Goal: Information Seeking & Learning: Learn about a topic

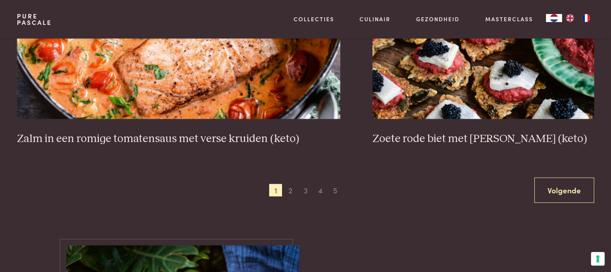
scroll to position [1485, 0]
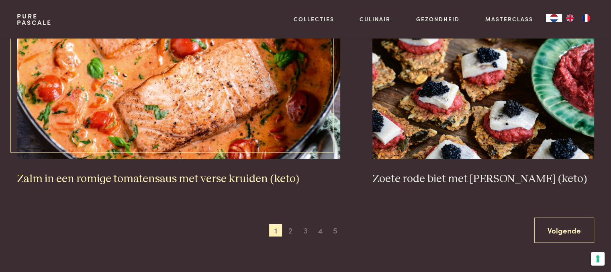
click at [210, 110] on img at bounding box center [178, 78] width 323 height 161
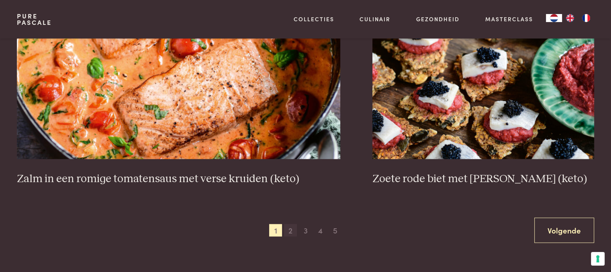
click at [289, 225] on span "2" at bounding box center [290, 230] width 13 height 13
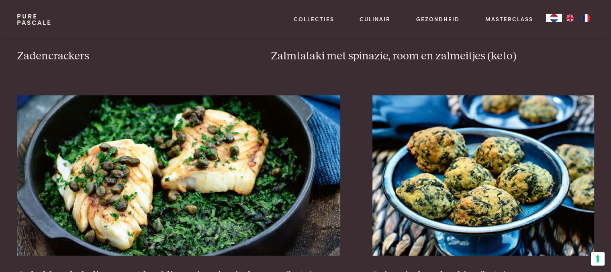
scroll to position [1469, 0]
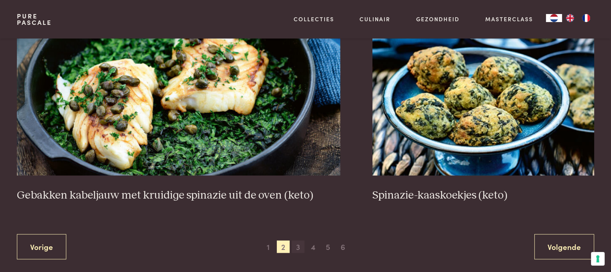
click at [299, 244] on span "3" at bounding box center [297, 246] width 13 height 13
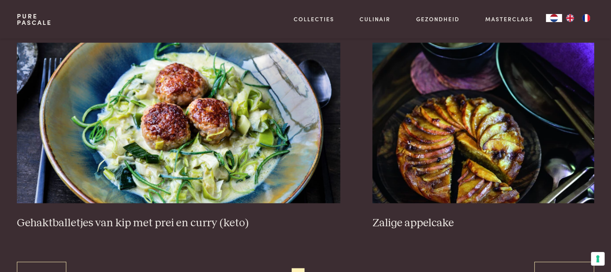
scroll to position [1509, 0]
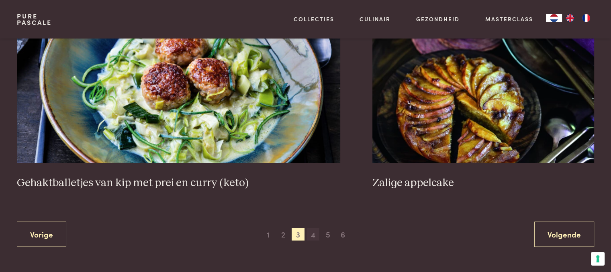
click at [314, 233] on span "4" at bounding box center [312, 234] width 13 height 13
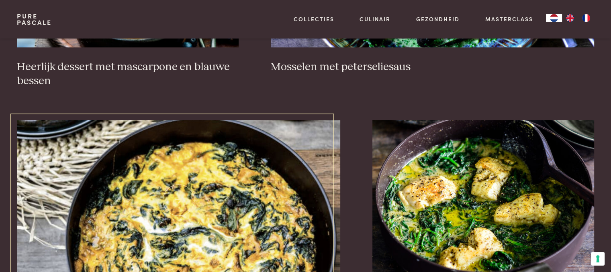
scroll to position [746, 0]
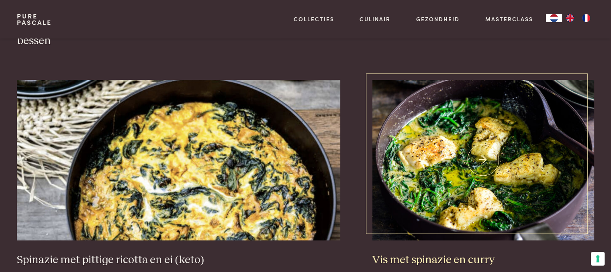
click at [467, 173] on img at bounding box center [483, 160] width 222 height 161
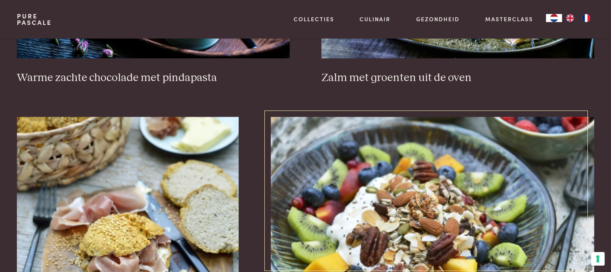
scroll to position [1268, 0]
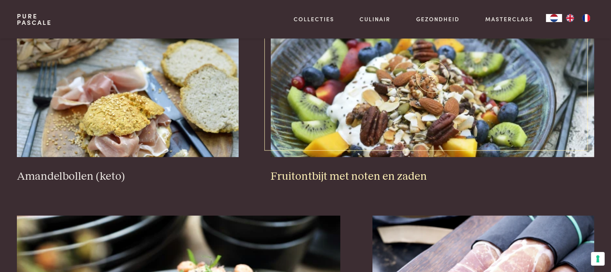
click at [397, 119] on img at bounding box center [432, 76] width 323 height 161
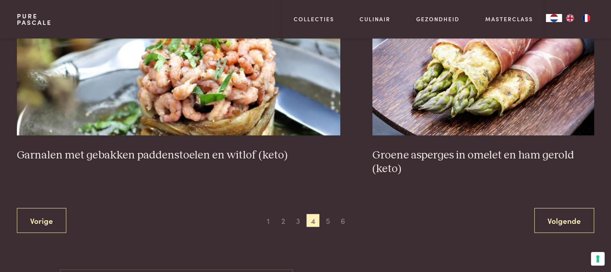
scroll to position [1549, 0]
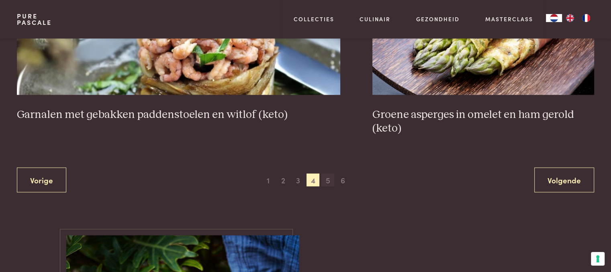
click at [327, 179] on span "5" at bounding box center [327, 180] width 13 height 13
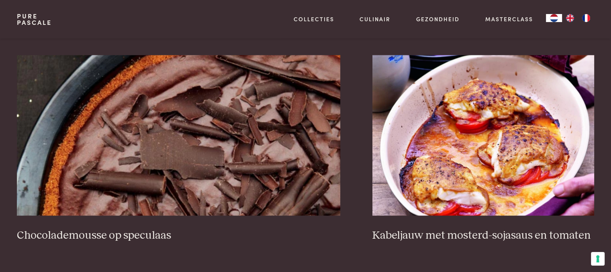
scroll to position [1469, 0]
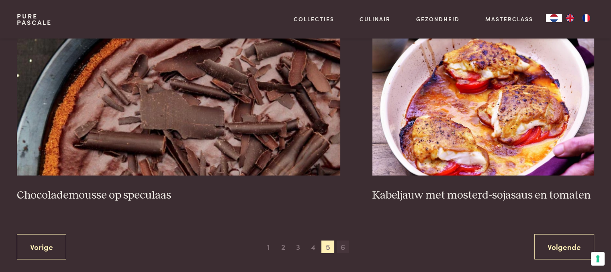
click at [344, 243] on span "6" at bounding box center [342, 246] width 13 height 13
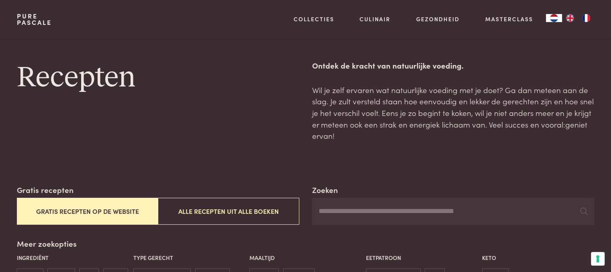
scroll to position [378, 0]
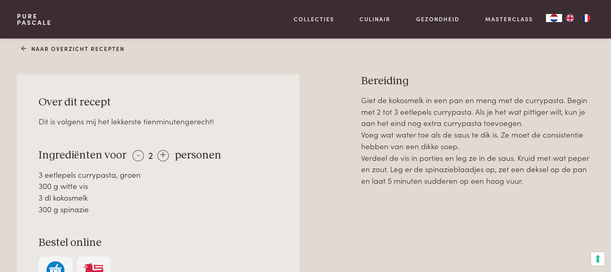
scroll to position [361, 0]
